Goal: Task Accomplishment & Management: Manage account settings

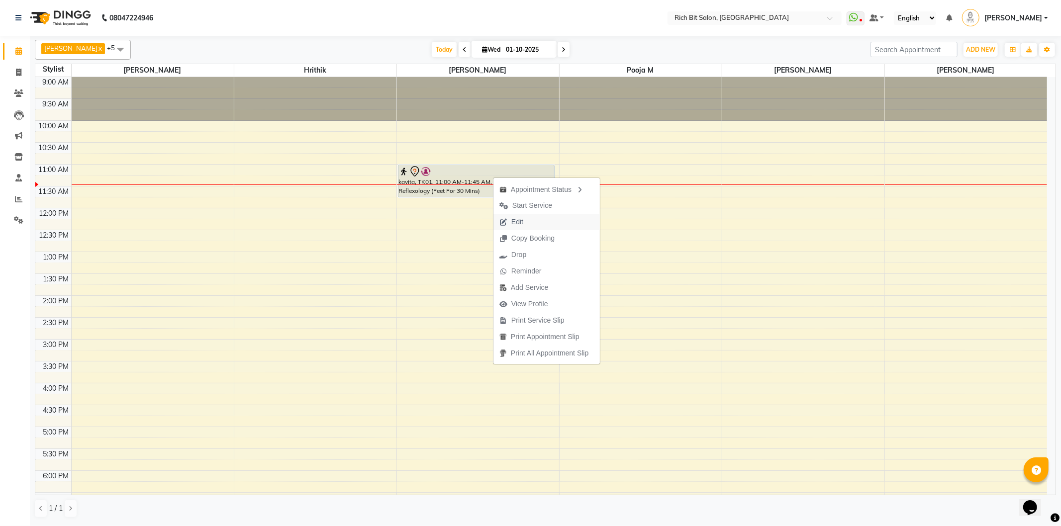
click at [514, 217] on span "Edit" at bounding box center [518, 222] width 12 height 10
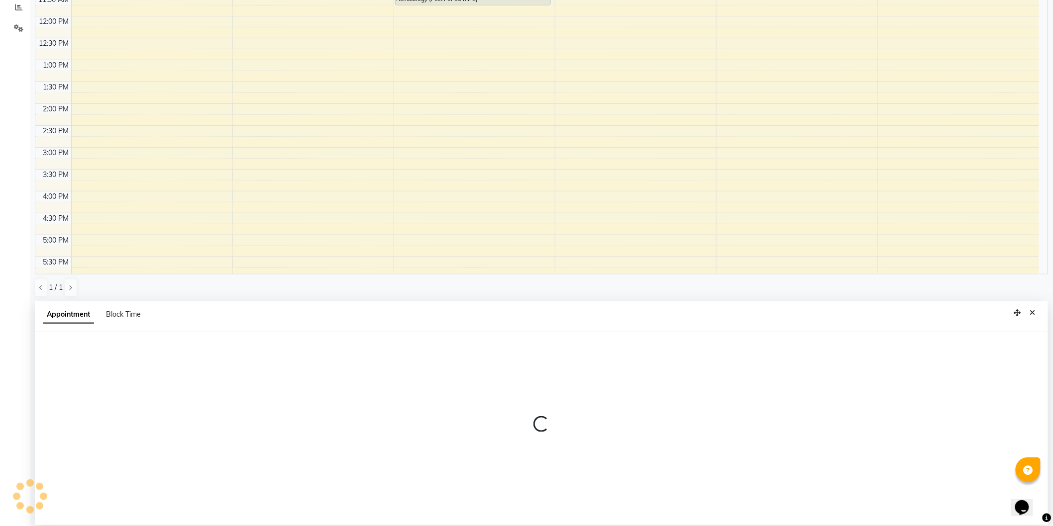
scroll to position [193, 0]
select select "tentative"
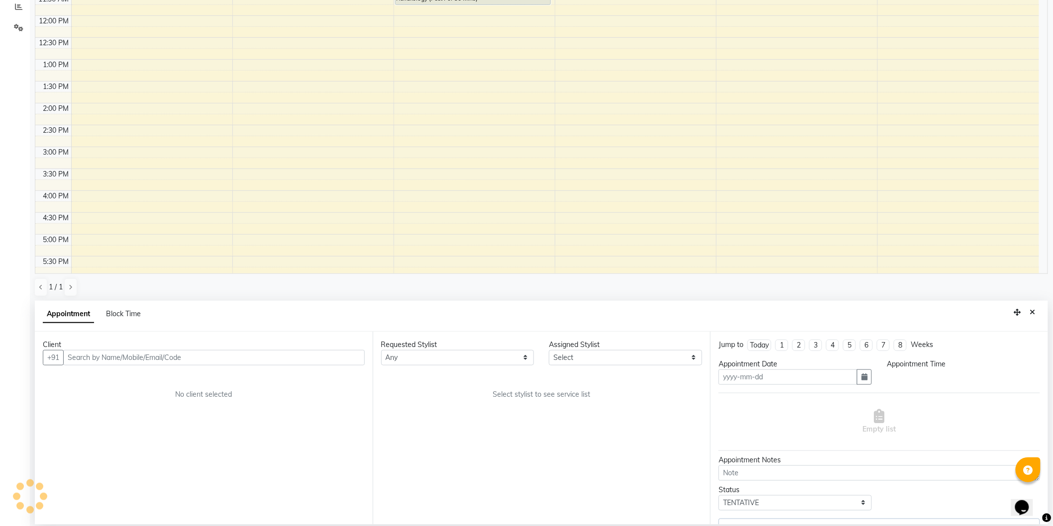
type input "01-10-2025"
select select "8680"
select select "660"
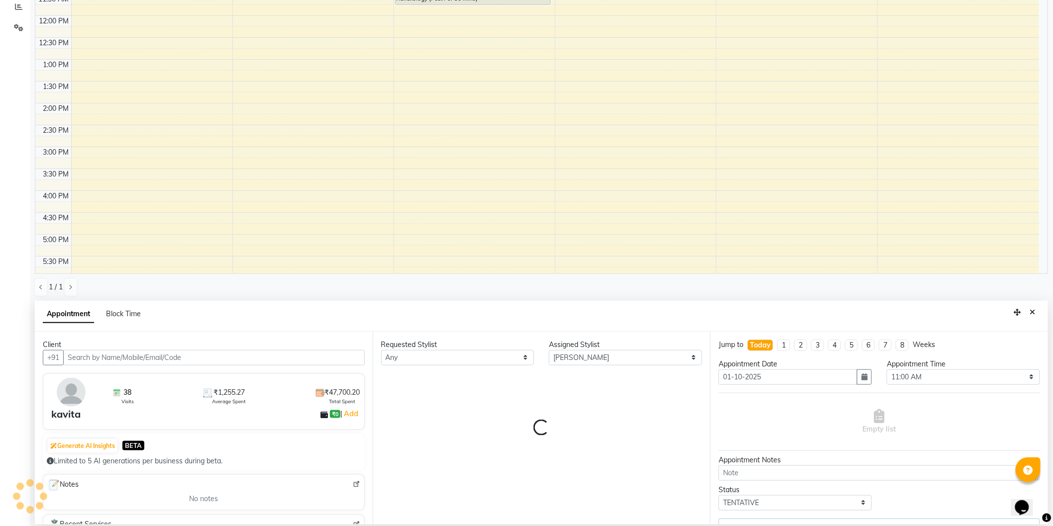
select select "236"
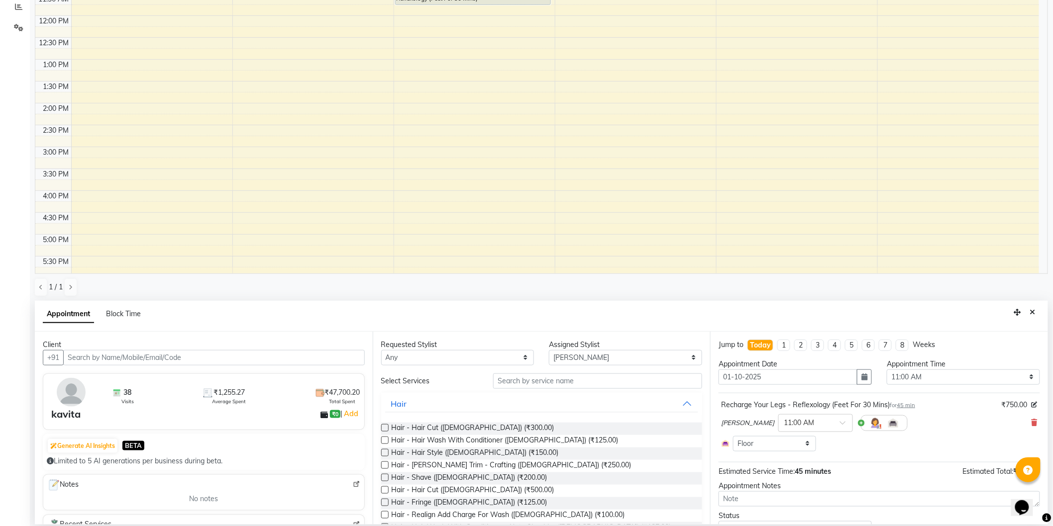
scroll to position [88, 0]
click at [895, 377] on select "Select 10:00 AM 10:15 AM 10:30 AM 10:45 AM 11:00 AM 11:15 AM 11:30 AM 11:45 AM …" at bounding box center [963, 377] width 153 height 15
select select "930"
click at [887, 370] on select "Select 10:00 AM 10:15 AM 10:30 AM 10:45 AM 11:00 AM 11:15 AM 11:30 AM 11:45 AM …" at bounding box center [963, 377] width 153 height 15
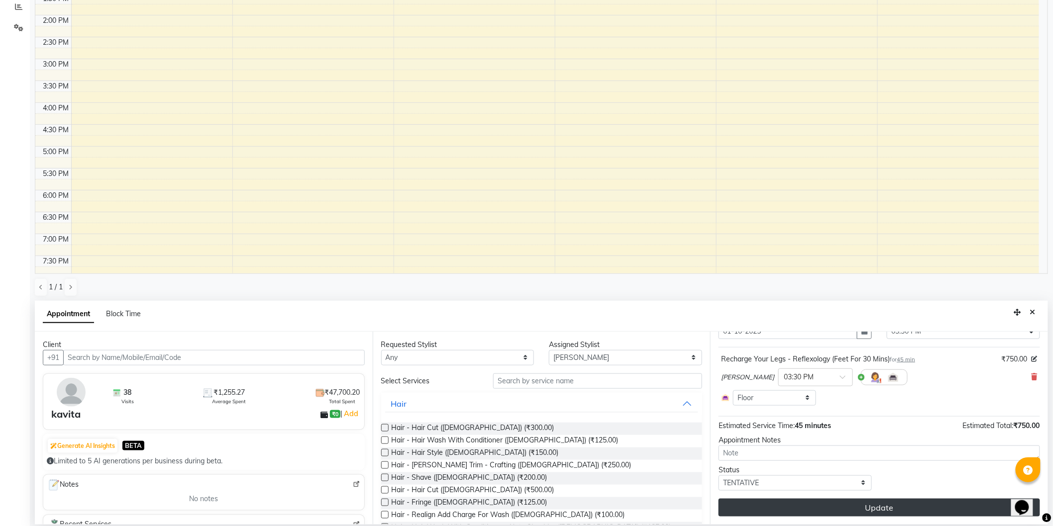
click at [871, 506] on button "Update" at bounding box center [879, 508] width 321 height 18
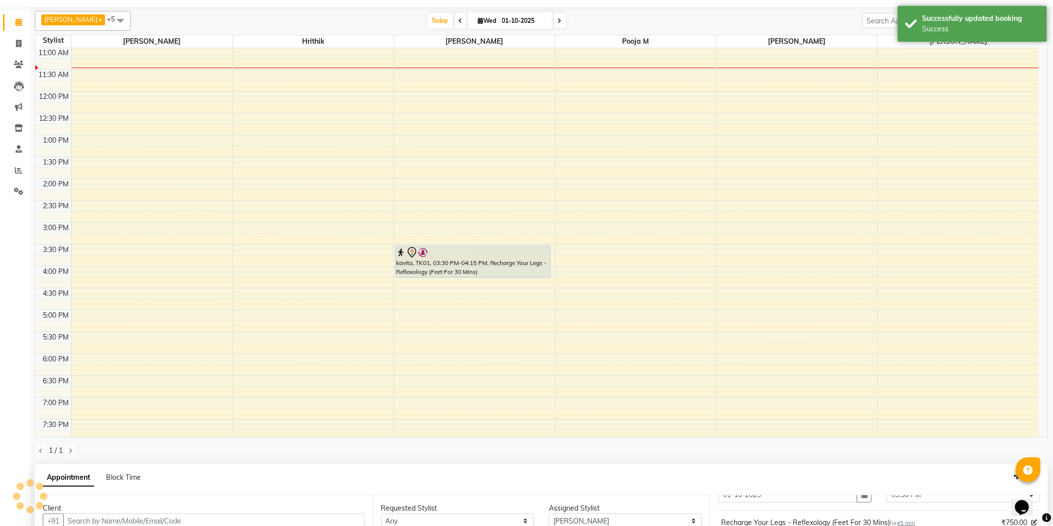
scroll to position [0, 0]
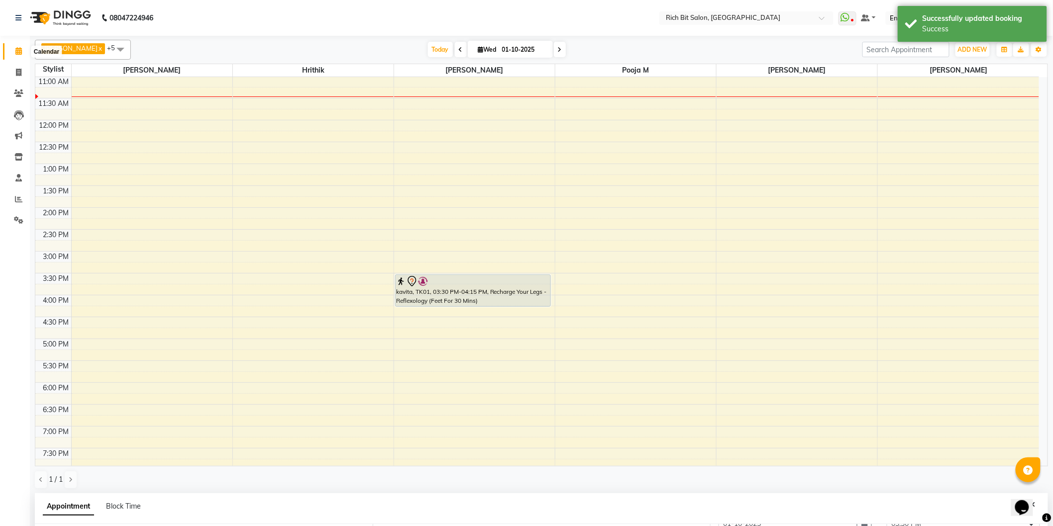
click at [15, 51] on icon at bounding box center [18, 50] width 6 height 7
